Goal: Navigation & Orientation: Find specific page/section

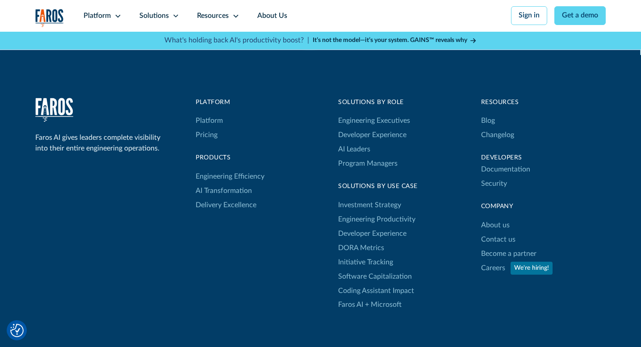
scroll to position [2865, 0]
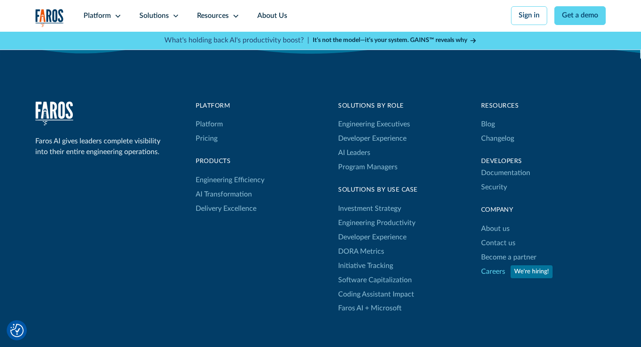
click at [495, 279] on link "Careers" at bounding box center [493, 272] width 24 height 14
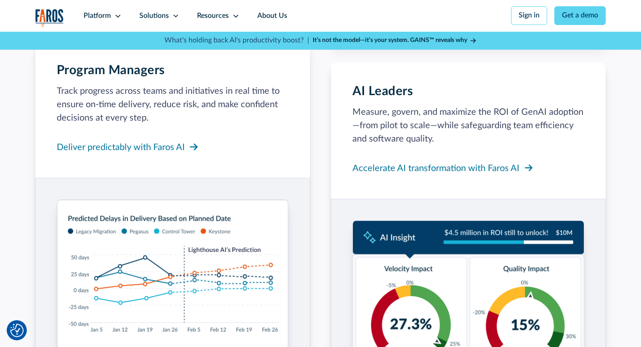
click at [321, 109] on div "Engineering Executives Strengthen engineering’s role as a strategic lever. Demo…" at bounding box center [320, 43] width 571 height 697
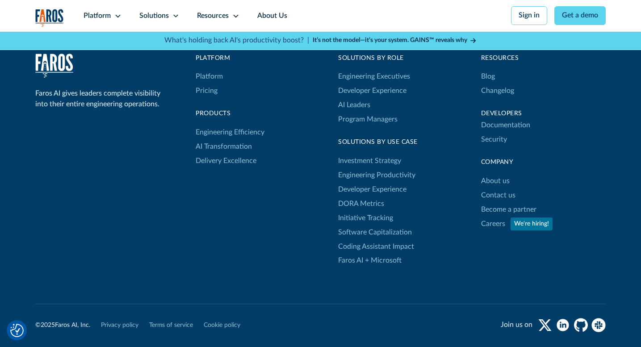
scroll to position [2991, 0]
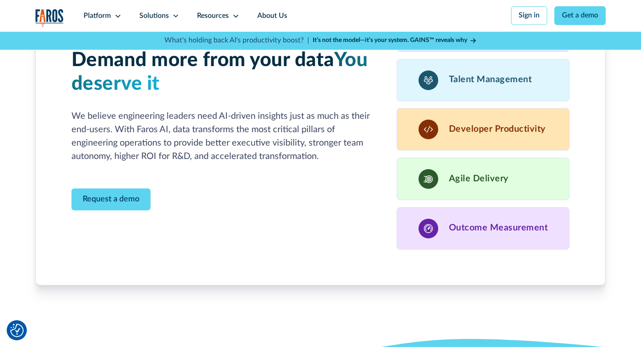
scroll to position [2991, 0]
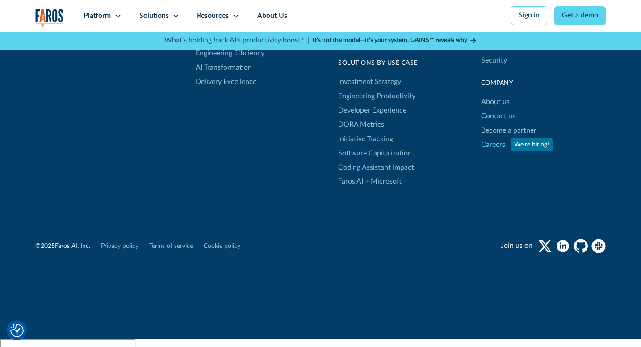
click at [491, 152] on link "Careers" at bounding box center [493, 145] width 24 height 14
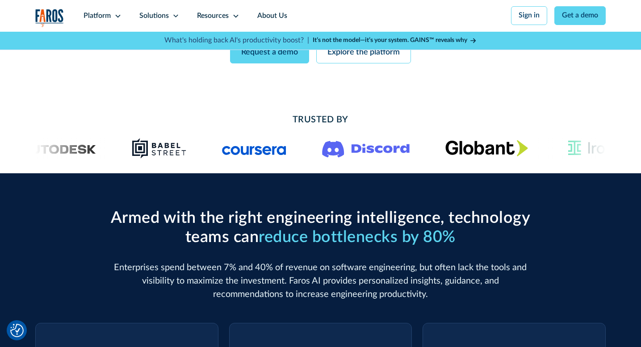
scroll to position [0, 0]
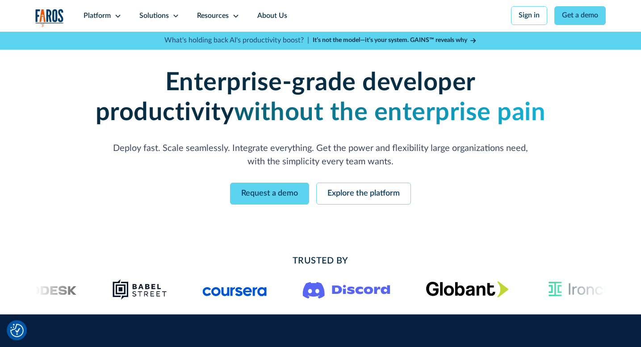
click at [475, 190] on div "Request a demo Explore the platform" at bounding box center [320, 194] width 485 height 22
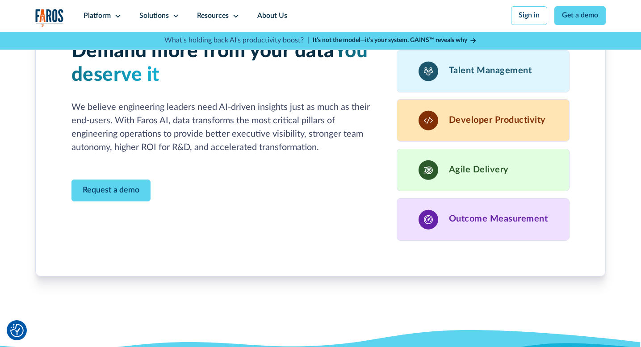
scroll to position [2991, 0]
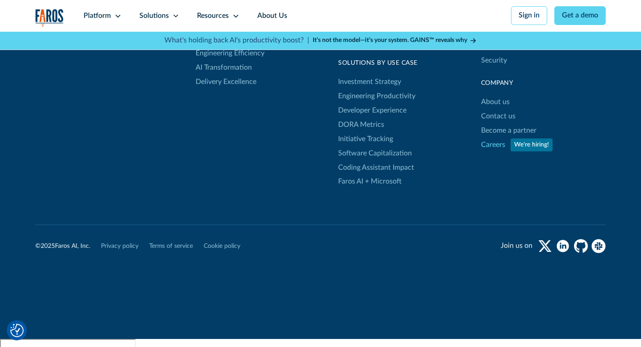
click at [488, 152] on link "Careers" at bounding box center [493, 145] width 24 height 14
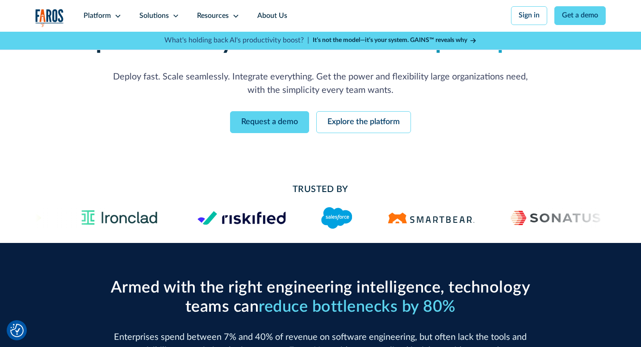
scroll to position [0, 0]
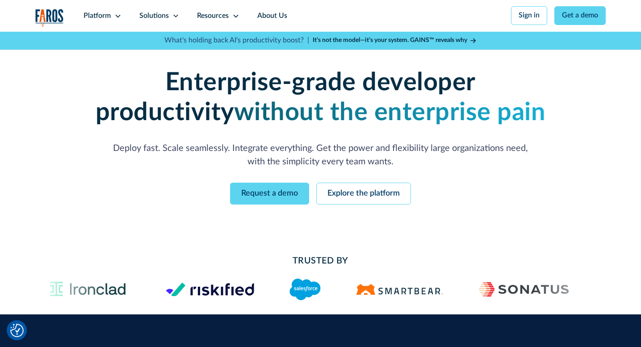
click at [425, 89] on strong "Enterprise-grade developer productivity" at bounding box center [286, 97] width 380 height 55
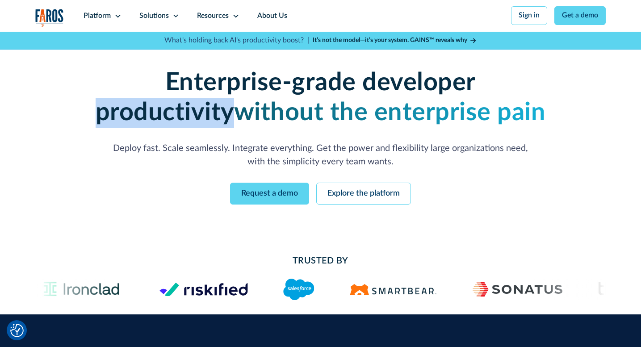
click at [425, 89] on strong "Enterprise-grade developer productivity" at bounding box center [286, 97] width 380 height 55
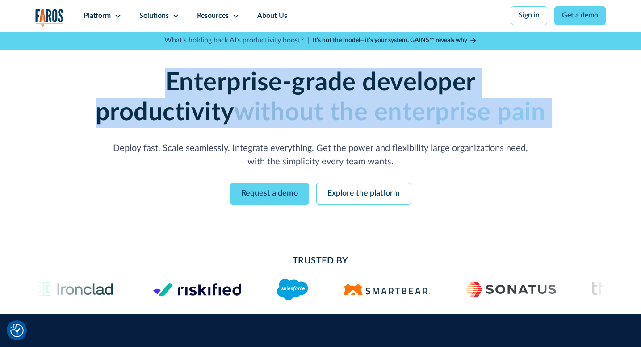
click at [425, 89] on strong "Enterprise-grade developer productivity" at bounding box center [286, 97] width 380 height 55
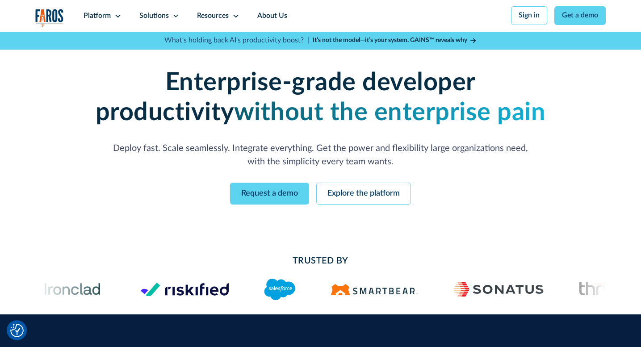
click at [489, 108] on h1 "Enterprise-grade developer productivity without the enterprise pain" at bounding box center [320, 98] width 485 height 60
